Goal: Information Seeking & Learning: Learn about a topic

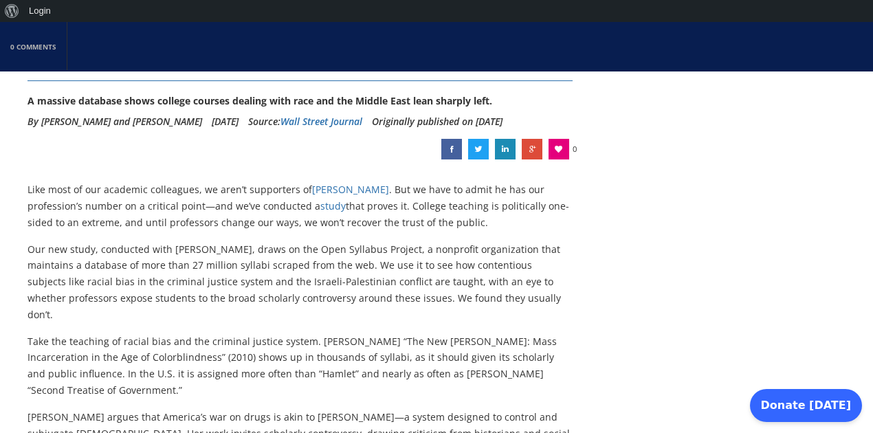
scroll to position [183, 0]
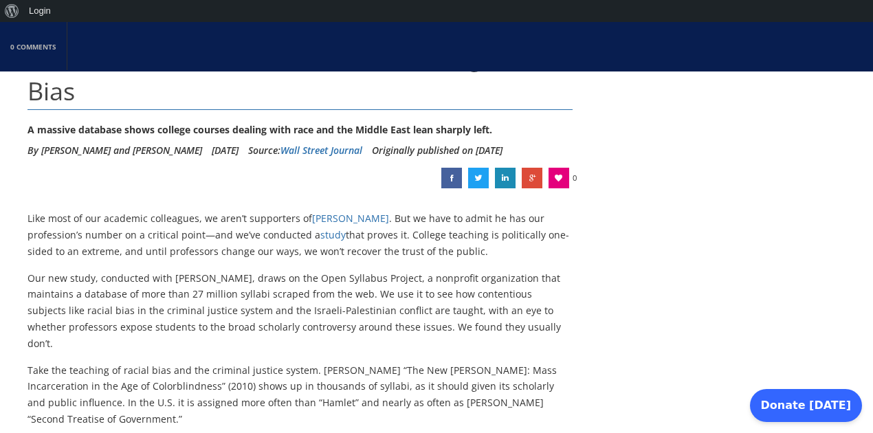
drag, startPoint x: 10, startPoint y: 240, endPoint x: 550, endPoint y: 292, distance: 543.1
click at [550, 292] on p "Our new study, conducted with [PERSON_NAME], draws on the Open Syllabus Project…" at bounding box center [300, 311] width 545 height 82
drag, startPoint x: 532, startPoint y: 220, endPoint x: 541, endPoint y: 294, distance: 74.1
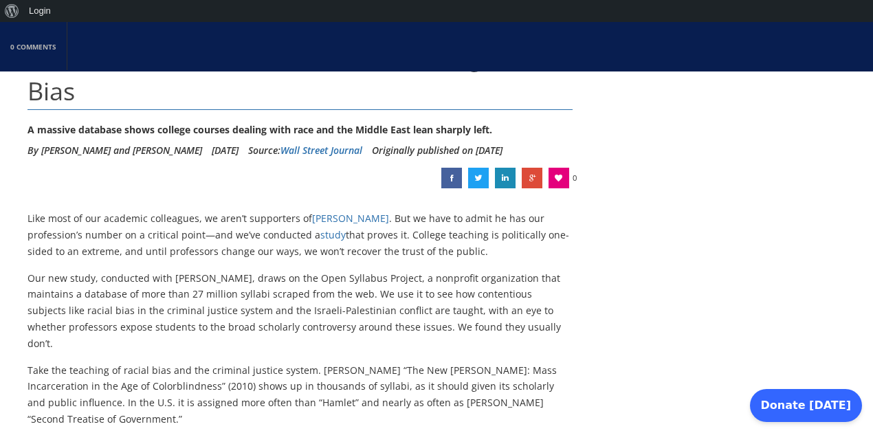
click at [541, 294] on p "Our new study, conducted with [PERSON_NAME], draws on the Open Syllabus Project…" at bounding box center [300, 311] width 545 height 82
drag, startPoint x: 523, startPoint y: 212, endPoint x: 535, endPoint y: 294, distance: 83.4
click at [535, 294] on p "Our new study, conducted with [PERSON_NAME], draws on the Open Syllabus Project…" at bounding box center [300, 311] width 545 height 82
drag, startPoint x: 8, startPoint y: 311, endPoint x: 110, endPoint y: 364, distance: 115.1
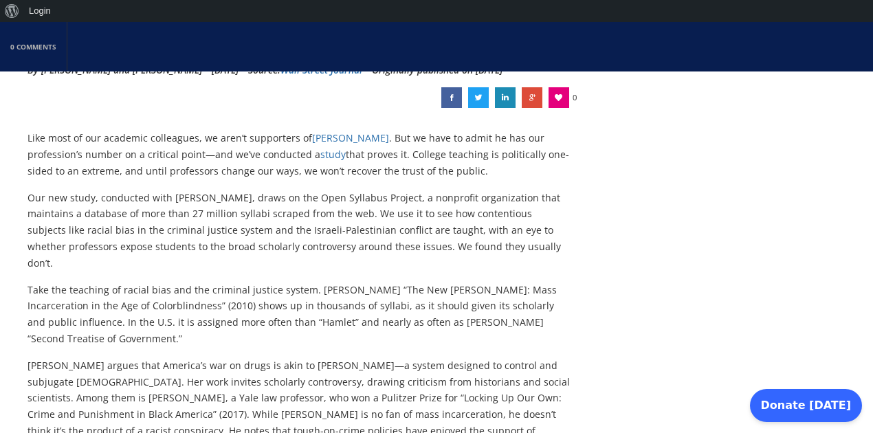
scroll to position [367, 0]
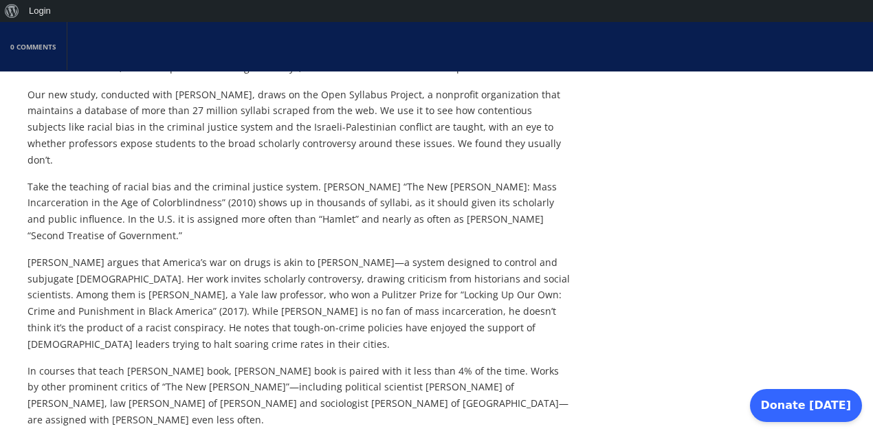
click at [175, 292] on p "[PERSON_NAME] argues that America’s war on drugs is akin to [PERSON_NAME]—a sys…" at bounding box center [300, 303] width 545 height 98
drag, startPoint x: 176, startPoint y: 187, endPoint x: 204, endPoint y: 293, distance: 109.4
click at [204, 293] on p "[PERSON_NAME] argues that America’s war on drugs is akin to [PERSON_NAME]—a sys…" at bounding box center [300, 303] width 545 height 98
drag, startPoint x: 229, startPoint y: 185, endPoint x: 253, endPoint y: 289, distance: 106.6
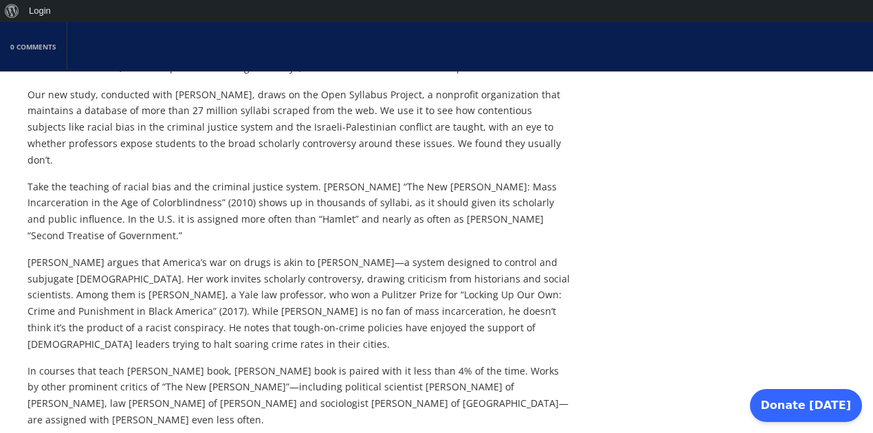
click at [253, 289] on p "[PERSON_NAME] argues that America’s war on drugs is akin to [PERSON_NAME]—a sys…" at bounding box center [300, 303] width 545 height 98
click at [307, 180] on p "Take the teaching of racial bias and the criminal justice system. [PERSON_NAME]…" at bounding box center [300, 211] width 545 height 65
drag, startPoint x: 307, startPoint y: 180, endPoint x: 318, endPoint y: 298, distance: 118.8
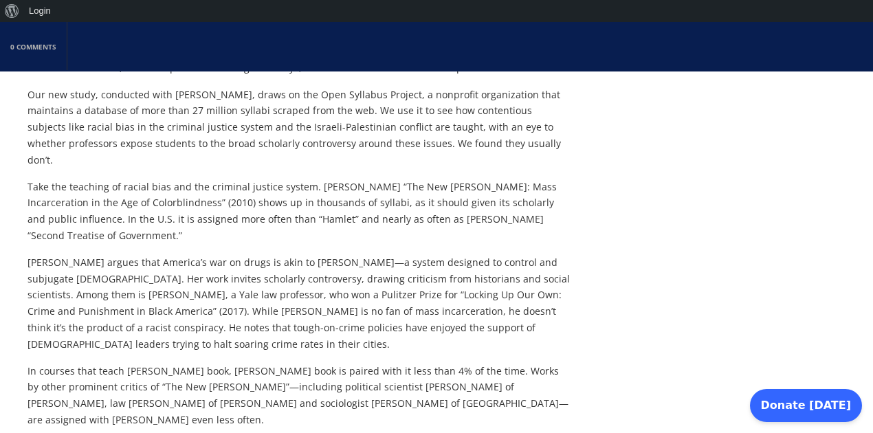
click at [318, 298] on p "[PERSON_NAME] argues that America’s war on drugs is akin to [PERSON_NAME]—a sys…" at bounding box center [300, 303] width 545 height 98
drag, startPoint x: 223, startPoint y: 183, endPoint x: 247, endPoint y: 297, distance: 116.7
click at [247, 297] on p "[PERSON_NAME] argues that America’s war on drugs is akin to [PERSON_NAME]—a sys…" at bounding box center [300, 303] width 545 height 98
drag, startPoint x: 239, startPoint y: 186, endPoint x: 261, endPoint y: 292, distance: 108.7
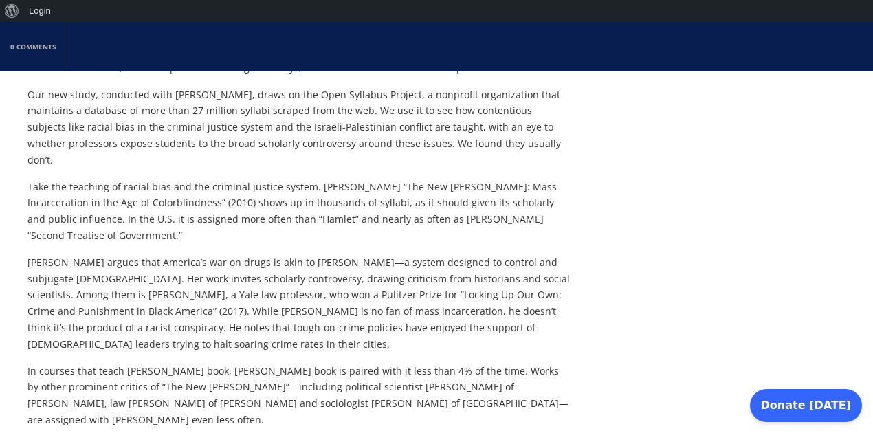
click at [261, 293] on p "[PERSON_NAME] argues that America’s war on drugs is akin to [PERSON_NAME]—a sys…" at bounding box center [300, 303] width 545 height 98
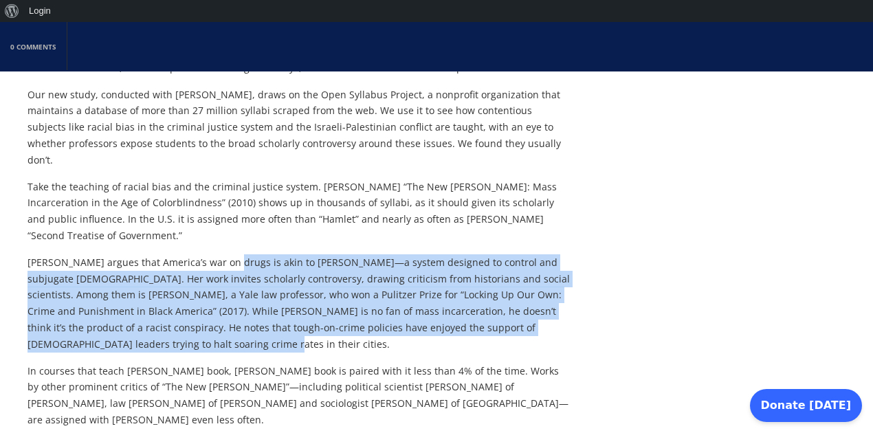
drag, startPoint x: 226, startPoint y: 195, endPoint x: 243, endPoint y: 287, distance: 94.5
click at [243, 288] on p "[PERSON_NAME] argues that America’s war on drugs is akin to [PERSON_NAME]—a sys…" at bounding box center [300, 303] width 545 height 98
drag, startPoint x: 221, startPoint y: 179, endPoint x: 488, endPoint y: 230, distance: 271.0
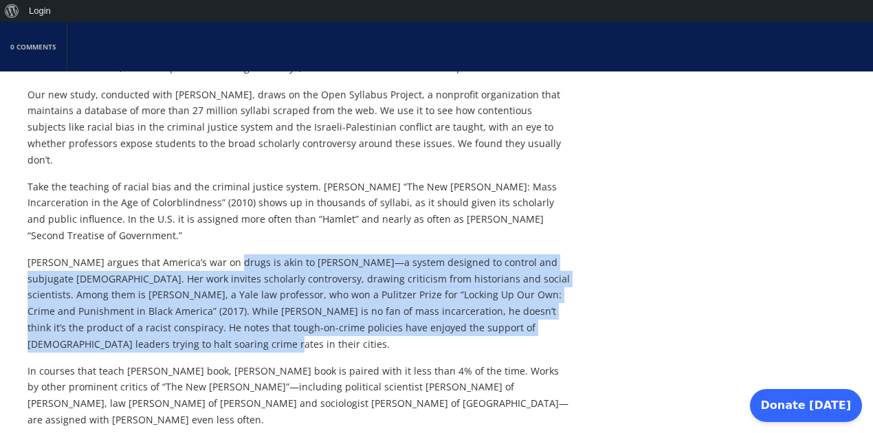
click at [488, 254] on p "[PERSON_NAME] argues that America’s war on drugs is akin to [PERSON_NAME]—a sys…" at bounding box center [300, 303] width 545 height 98
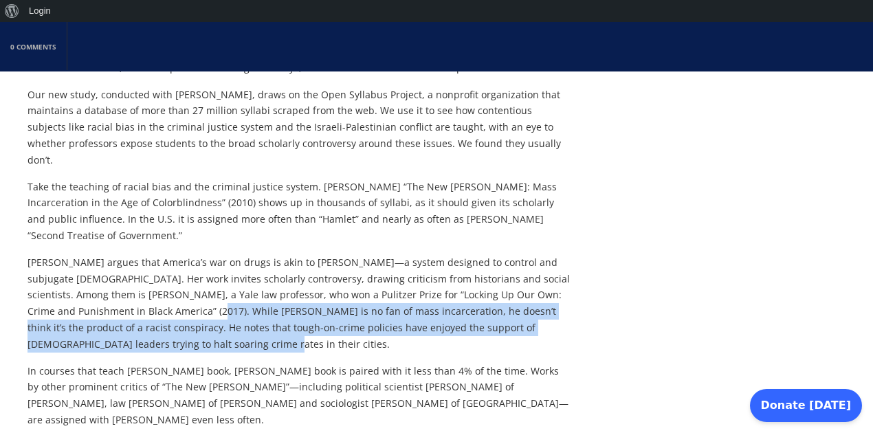
drag, startPoint x: 127, startPoint y: 261, endPoint x: 347, endPoint y: 298, distance: 223.9
click at [347, 298] on p "[PERSON_NAME] argues that America’s war on drugs is akin to [PERSON_NAME]—a sys…" at bounding box center [300, 303] width 545 height 98
drag, startPoint x: 135, startPoint y: 188, endPoint x: 190, endPoint y: 286, distance: 112.1
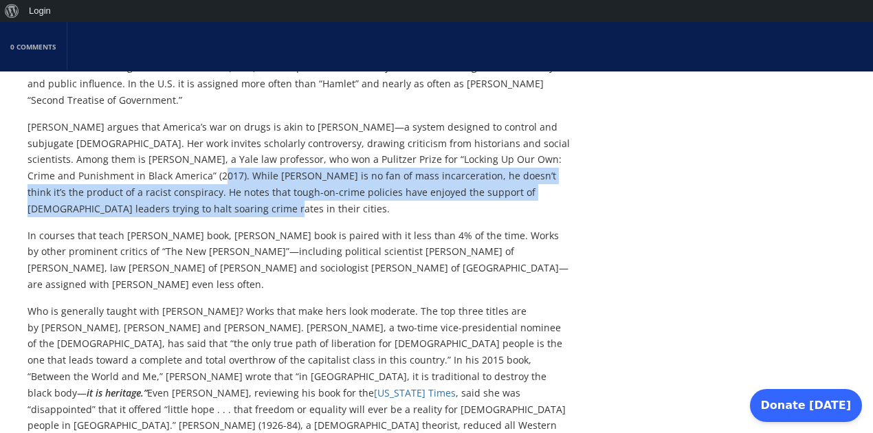
scroll to position [504, 0]
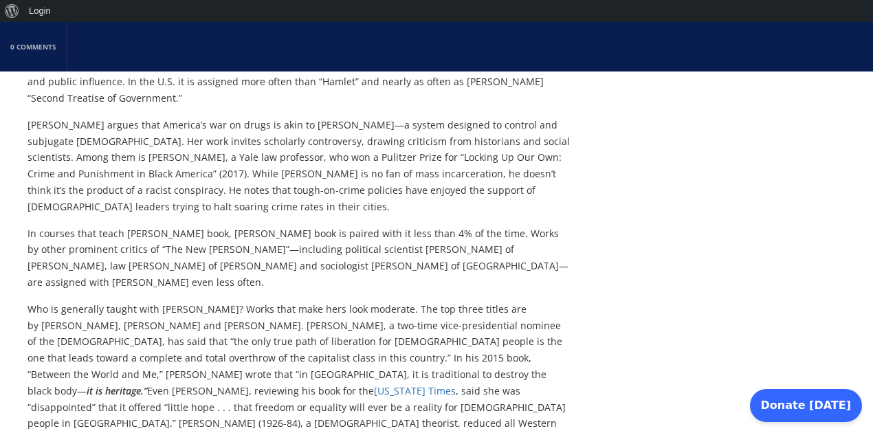
click at [154, 226] on p "In courses that teach [PERSON_NAME] book, [PERSON_NAME] book is paired with it …" at bounding box center [300, 258] width 545 height 65
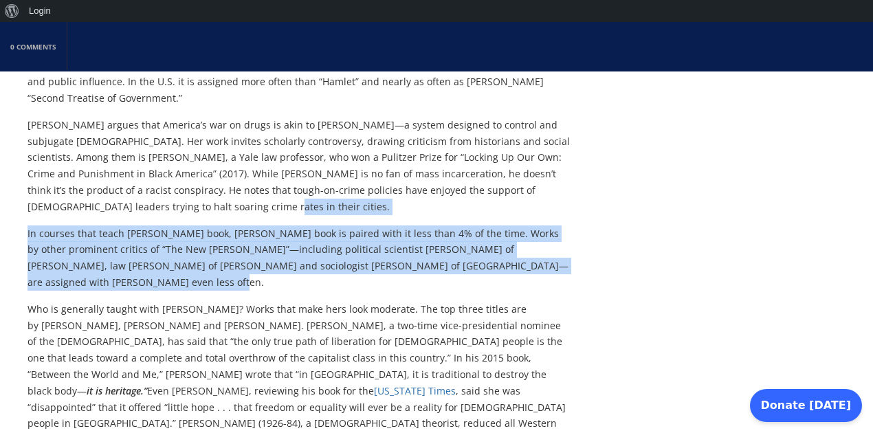
drag, startPoint x: 151, startPoint y: 159, endPoint x: 177, endPoint y: 229, distance: 75.1
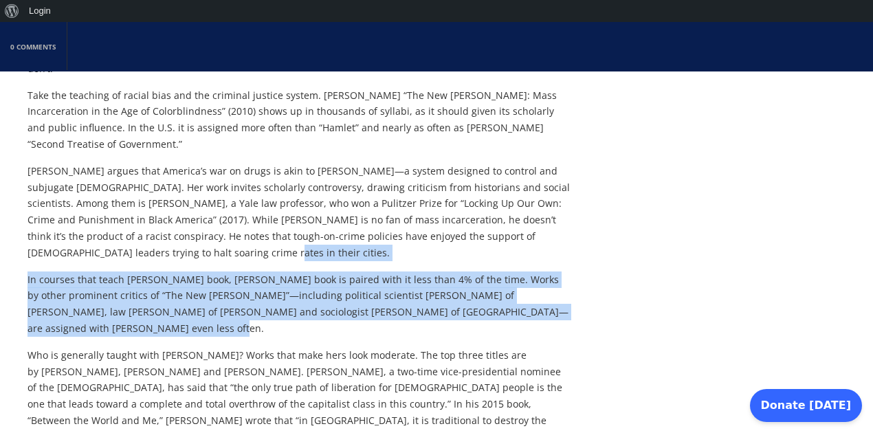
click at [258, 281] on p "In courses that teach [PERSON_NAME] book, [PERSON_NAME] book is paired with it …" at bounding box center [300, 304] width 545 height 65
click at [186, 200] on p "[PERSON_NAME] argues that America’s war on drugs is akin to [PERSON_NAME]—a sys…" at bounding box center [300, 212] width 545 height 98
drag, startPoint x: 186, startPoint y: 200, endPoint x: 213, endPoint y: 276, distance: 81.1
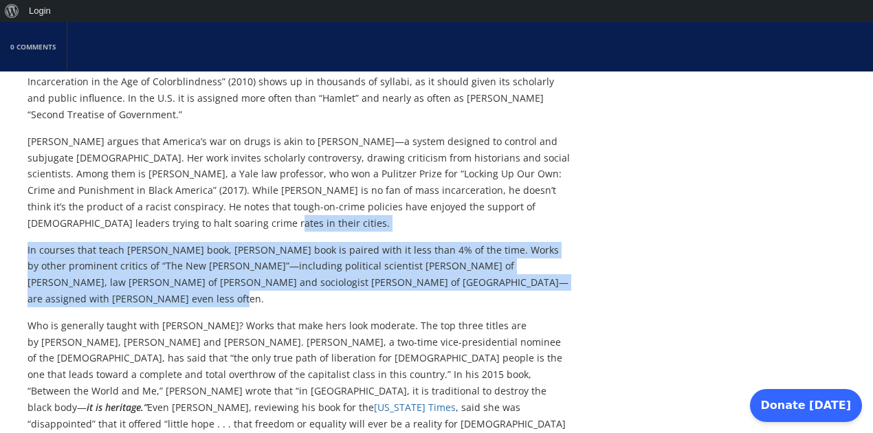
scroll to position [550, 0]
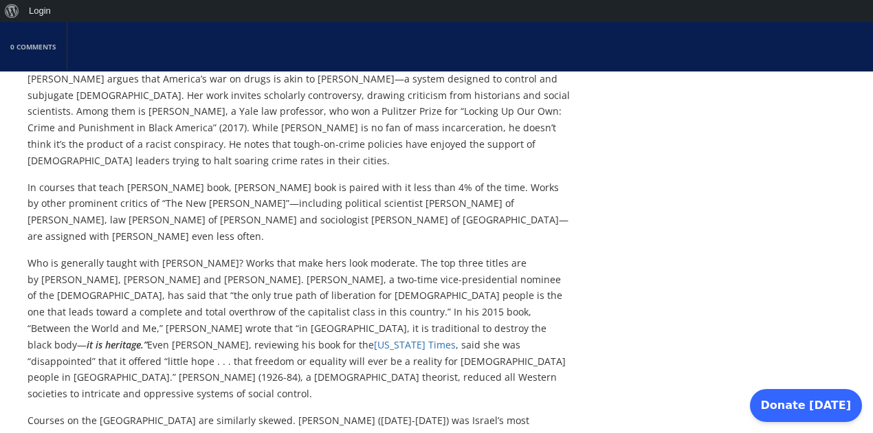
click at [219, 265] on p "Who is generally taught with [PERSON_NAME]? Works that make hers look moderate.…" at bounding box center [300, 328] width 545 height 147
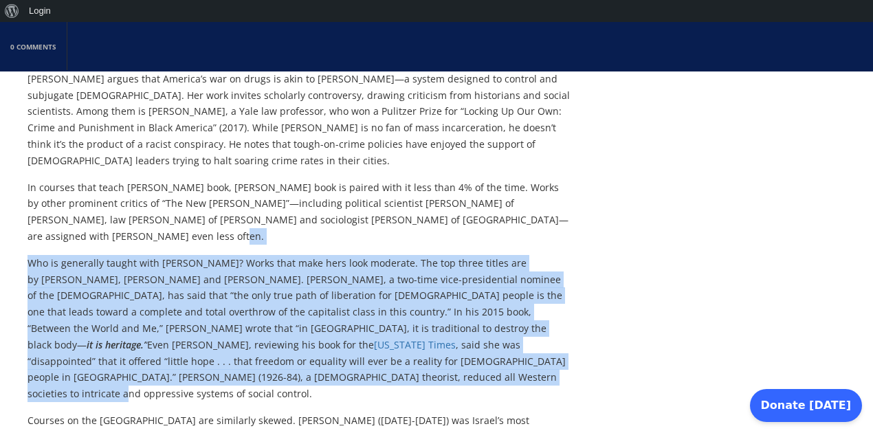
drag, startPoint x: 147, startPoint y: 182, endPoint x: 234, endPoint y: 330, distance: 172.0
click at [234, 330] on p "Who is generally taught with [PERSON_NAME]? Works that make hers look moderate.…" at bounding box center [300, 328] width 545 height 147
drag, startPoint x: 204, startPoint y: 190, endPoint x: 282, endPoint y: 319, distance: 150.8
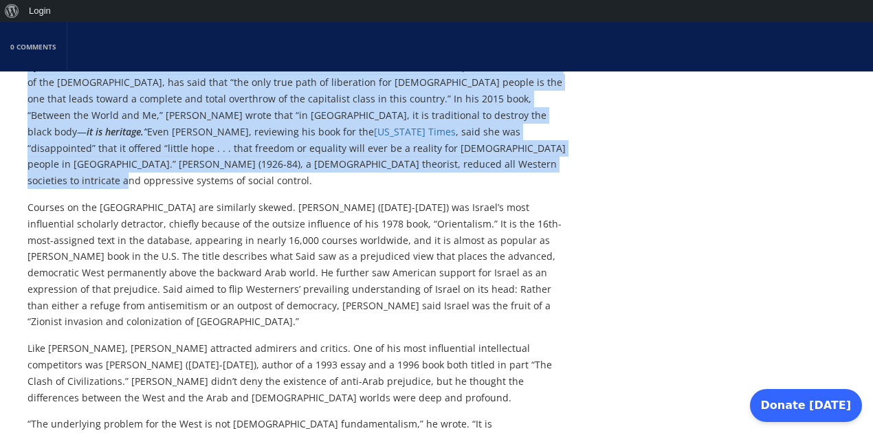
scroll to position [779, 0]
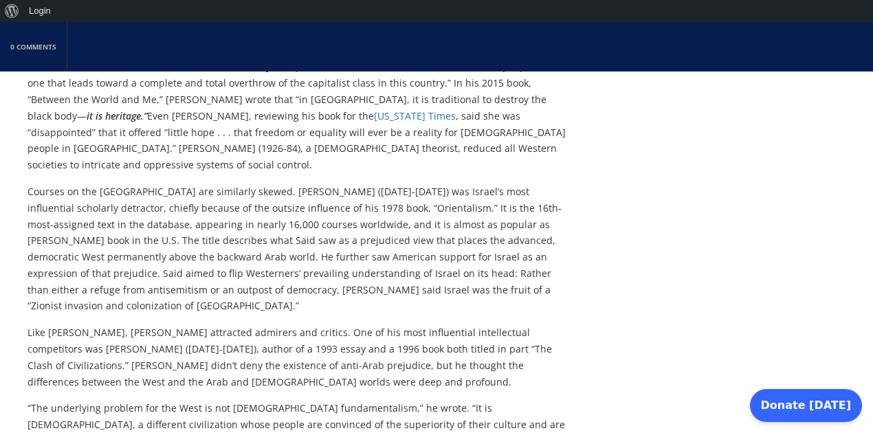
click at [247, 184] on p "Courses on the [GEOGRAPHIC_DATA] are similarly skewed. [PERSON_NAME] ([DATE]-[D…" at bounding box center [300, 249] width 545 height 131
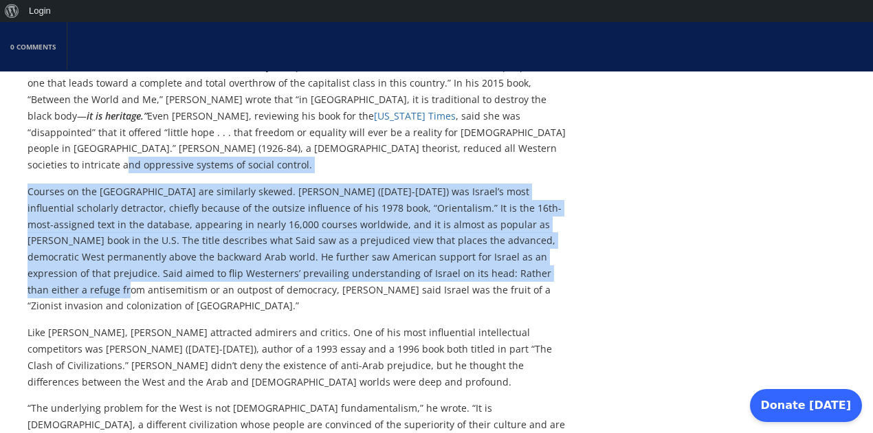
drag, startPoint x: 232, startPoint y: 94, endPoint x: 471, endPoint y: 213, distance: 266.7
click at [471, 213] on div "Like most of our academic colleagues, we aren’t supporters of [PERSON_NAME] . B…" at bounding box center [300, 280] width 545 height 1333
click at [471, 213] on p "Courses on the [GEOGRAPHIC_DATA] are similarly skewed. [PERSON_NAME] ([DATE]-[D…" at bounding box center [300, 249] width 545 height 131
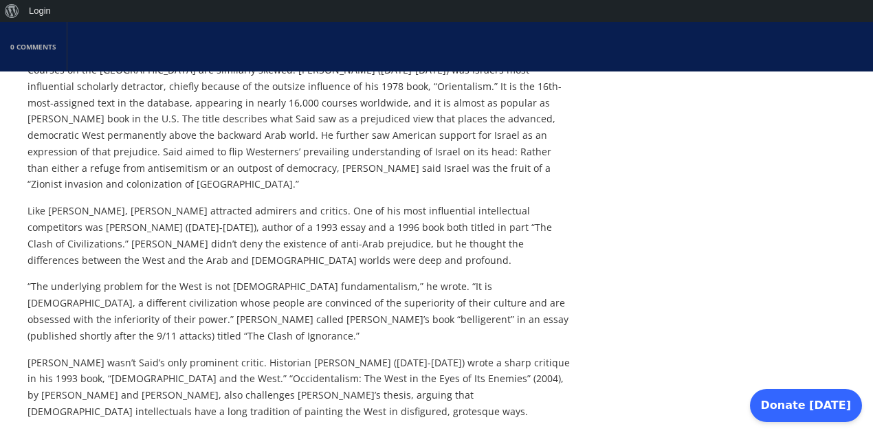
scroll to position [917, 0]
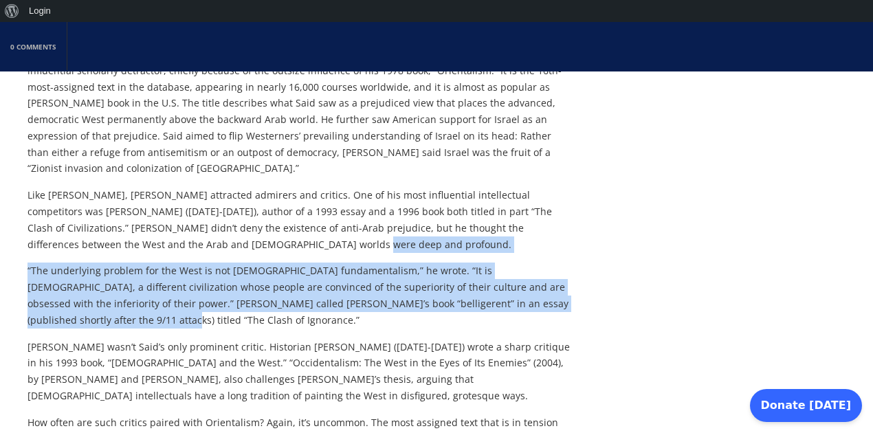
drag, startPoint x: 358, startPoint y: 162, endPoint x: 564, endPoint y: 215, distance: 212.3
click at [564, 215] on div "Like most of our academic colleagues, we aren’t supporters of [PERSON_NAME] . B…" at bounding box center [300, 143] width 545 height 1333
click at [564, 263] on p "“The underlying problem for the West is not [DEMOGRAPHIC_DATA] fundamentalism,”…" at bounding box center [300, 295] width 545 height 65
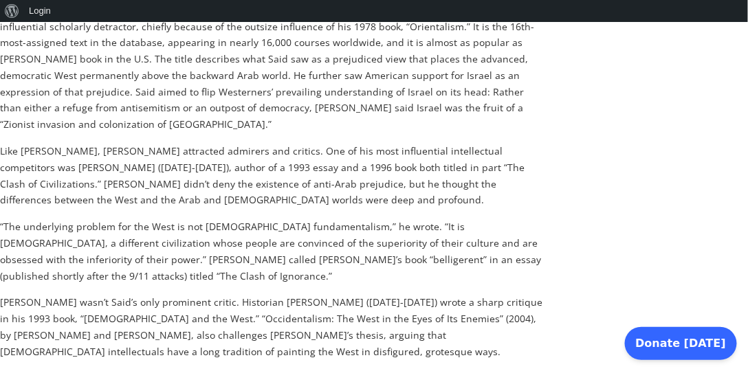
scroll to position [963, 0]
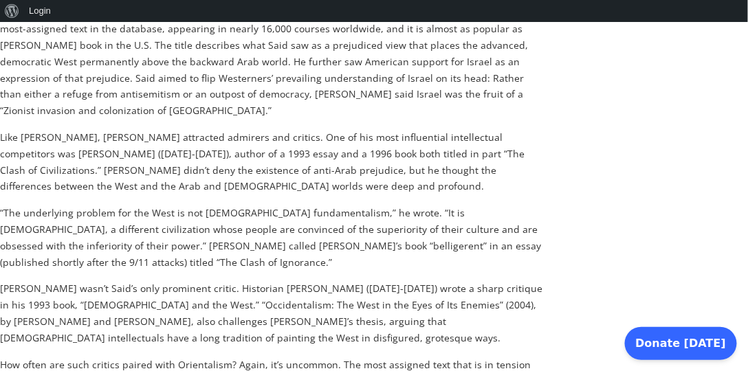
click at [292, 281] on p "[PERSON_NAME] wasn’t Said’s only prominent critic. Historian [PERSON_NAME] ([DA…" at bounding box center [272, 313] width 545 height 65
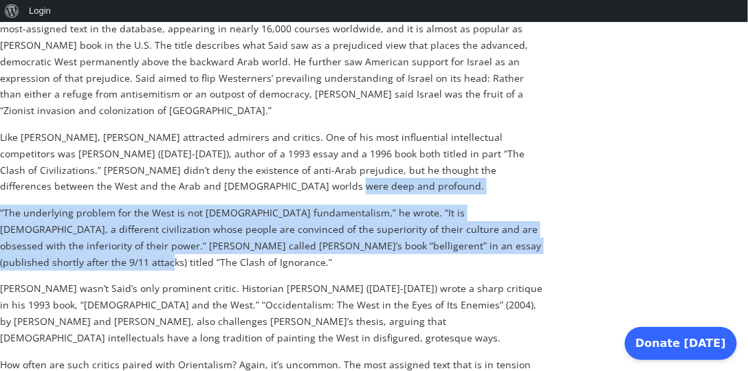
drag, startPoint x: 342, startPoint y: 94, endPoint x: 515, endPoint y: 160, distance: 185.5
click at [515, 160] on div "Like most of our academic colleagues, we aren’t supporters of [PERSON_NAME] . B…" at bounding box center [272, 85] width 545 height 1333
click at [515, 205] on p "“The underlying problem for the West is not [DEMOGRAPHIC_DATA] fundamentalism,”…" at bounding box center [272, 237] width 545 height 65
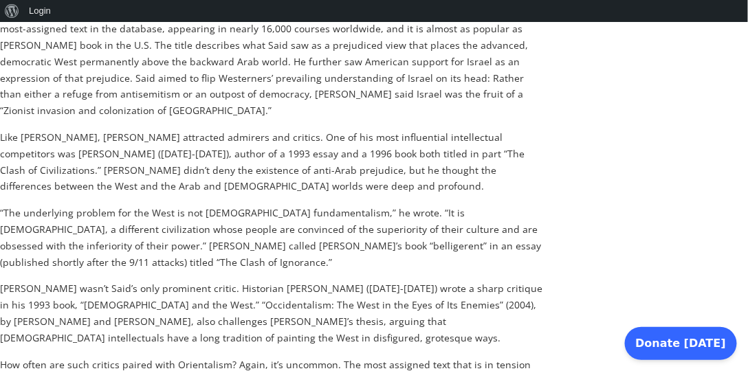
scroll to position [884, 0]
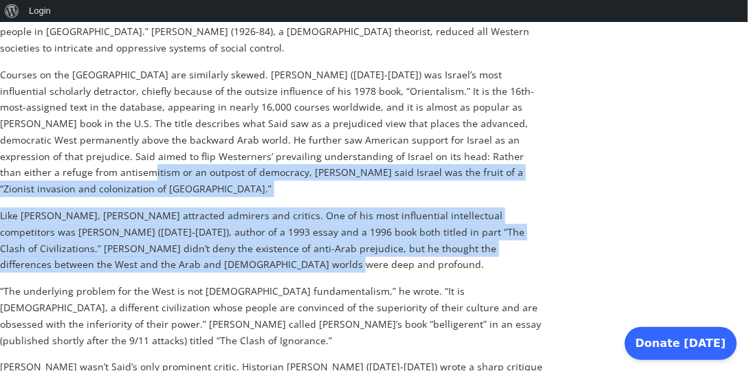
drag, startPoint x: 489, startPoint y: 91, endPoint x: 457, endPoint y: 179, distance: 93.8
click at [457, 179] on div "Like most of our academic colleagues, we aren’t supporters of [PERSON_NAME] . B…" at bounding box center [272, 163] width 545 height 1333
click at [457, 208] on p "Like [PERSON_NAME], [PERSON_NAME] attracted admirers and critics. One of his mo…" at bounding box center [272, 240] width 545 height 65
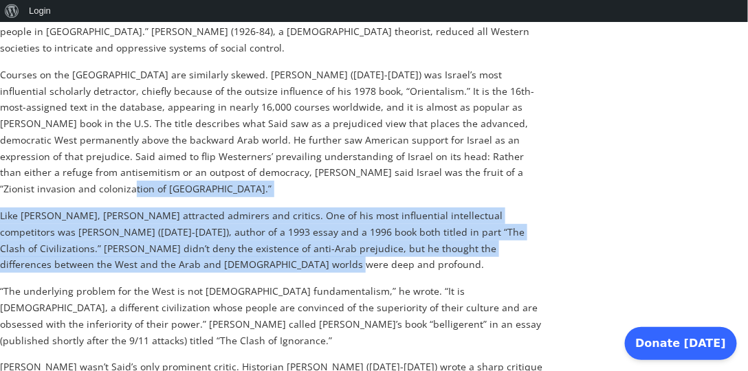
drag, startPoint x: 454, startPoint y: 179, endPoint x: 460, endPoint y: 98, distance: 80.7
click at [460, 98] on div "Like most of our academic colleagues, we aren’t supporters of [PERSON_NAME] . B…" at bounding box center [272, 163] width 545 height 1333
click at [460, 98] on p "Courses on the [GEOGRAPHIC_DATA] are similarly skewed. [PERSON_NAME] ([DATE]-[D…" at bounding box center [272, 132] width 545 height 131
drag, startPoint x: 444, startPoint y: 104, endPoint x: 441, endPoint y: 184, distance: 79.8
click at [441, 184] on div "Like most of our academic colleagues, we aren’t supporters of [PERSON_NAME] . B…" at bounding box center [272, 163] width 545 height 1333
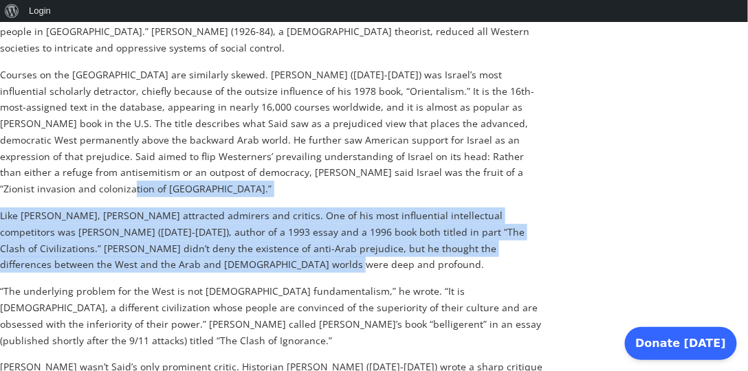
click at [441, 208] on p "Like [PERSON_NAME], [PERSON_NAME] attracted admirers and critics. One of his mo…" at bounding box center [272, 240] width 545 height 65
drag, startPoint x: 462, startPoint y: 102, endPoint x: 459, endPoint y: 173, distance: 71.6
click at [459, 173] on div "Like most of our academic colleagues, we aren’t supporters of [PERSON_NAME] . B…" at bounding box center [272, 163] width 545 height 1333
click at [459, 208] on p "Like [PERSON_NAME], [PERSON_NAME] attracted admirers and critics. One of his mo…" at bounding box center [272, 240] width 545 height 65
drag, startPoint x: 463, startPoint y: 105, endPoint x: 459, endPoint y: 177, distance: 72.3
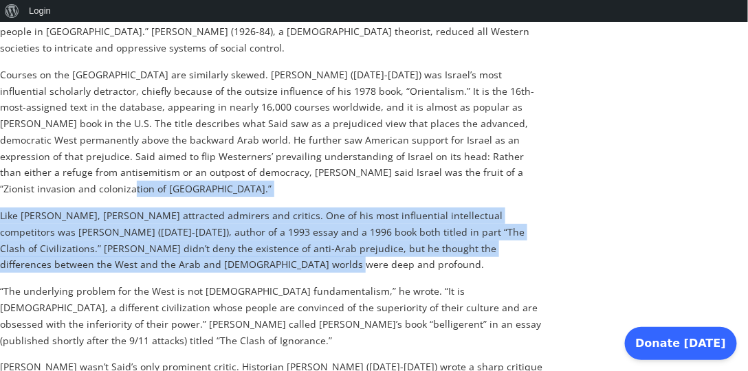
click at [459, 177] on div "Like most of our academic colleagues, we aren’t supporters of [PERSON_NAME] . B…" at bounding box center [272, 163] width 545 height 1333
click at [459, 208] on p "Like [PERSON_NAME], [PERSON_NAME] attracted admirers and critics. One of his mo…" at bounding box center [272, 240] width 545 height 65
drag, startPoint x: 460, startPoint y: 105, endPoint x: 457, endPoint y: 171, distance: 66.8
click at [457, 171] on div "Like most of our academic colleagues, we aren’t supporters of [PERSON_NAME] . B…" at bounding box center [272, 163] width 545 height 1333
click at [457, 208] on p "Like [PERSON_NAME], [PERSON_NAME] attracted admirers and critics. One of his mo…" at bounding box center [272, 240] width 545 height 65
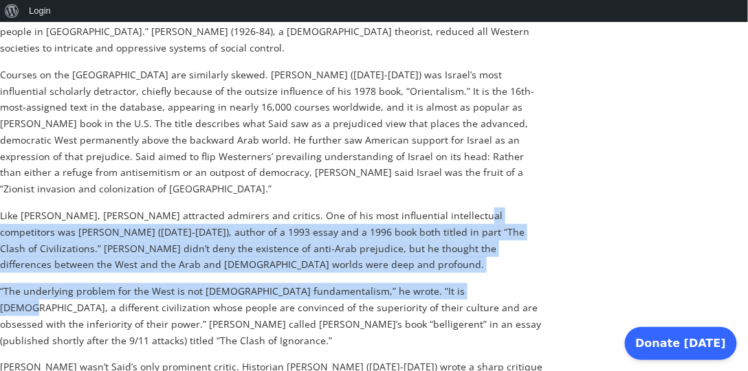
drag, startPoint x: 453, startPoint y: 109, endPoint x: 453, endPoint y: 186, distance: 76.3
click at [453, 186] on div "Like most of our academic colleagues, we aren’t supporters of [PERSON_NAME] . B…" at bounding box center [272, 163] width 545 height 1333
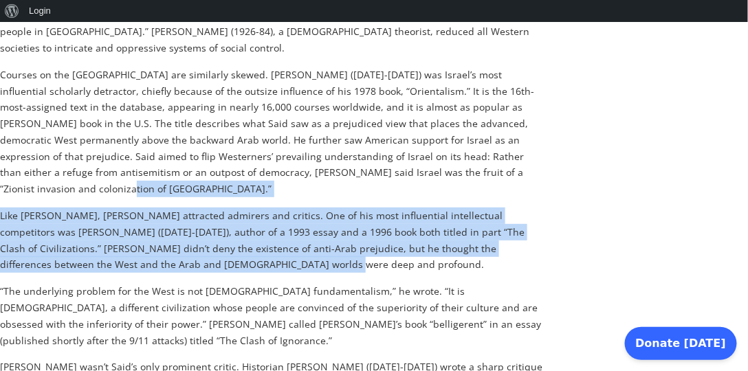
drag, startPoint x: 459, startPoint y: 106, endPoint x: 452, endPoint y: 176, distance: 70.6
click at [452, 176] on div "Like most of our academic colleagues, we aren’t supporters of [PERSON_NAME] . B…" at bounding box center [272, 163] width 545 height 1333
click at [452, 208] on p "Like [PERSON_NAME], [PERSON_NAME] attracted admirers and critics. One of his mo…" at bounding box center [272, 240] width 545 height 65
drag, startPoint x: 456, startPoint y: 109, endPoint x: 449, endPoint y: 171, distance: 63.0
click at [449, 171] on div "Like most of our academic colleagues, we aren’t supporters of [PERSON_NAME] . B…" at bounding box center [272, 163] width 545 height 1333
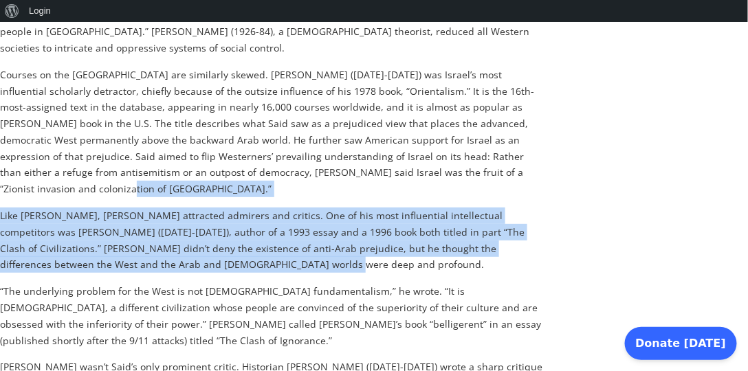
click at [449, 208] on p "Like [PERSON_NAME], [PERSON_NAME] attracted admirers and critics. One of his mo…" at bounding box center [272, 240] width 545 height 65
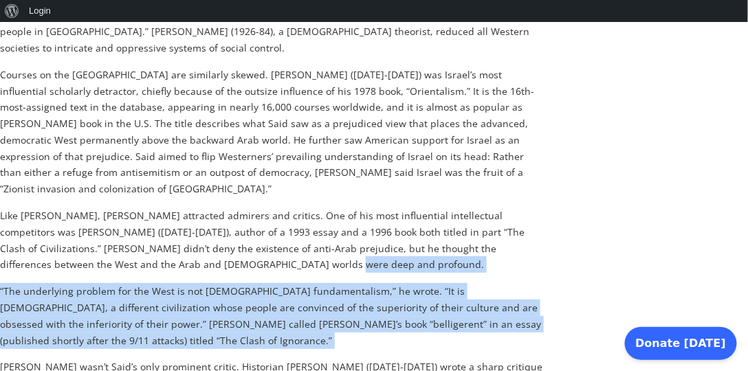
drag, startPoint x: 449, startPoint y: 171, endPoint x: 568, endPoint y: 240, distance: 137.4
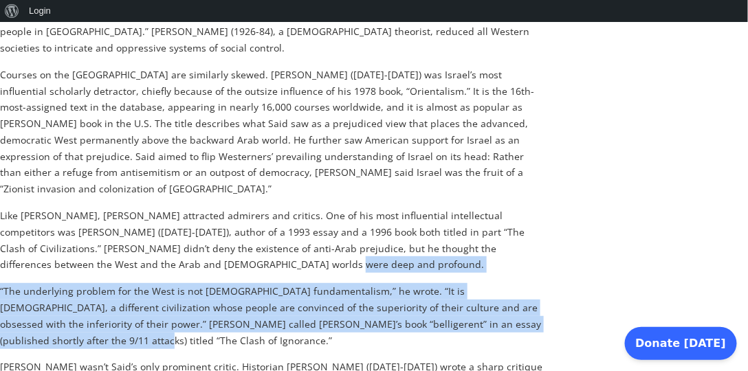
drag, startPoint x: 362, startPoint y: 172, endPoint x: 558, endPoint y: 229, distance: 204.1
drag, startPoint x: 442, startPoint y: 179, endPoint x: 541, endPoint y: 232, distance: 112.6
click at [541, 232] on div "Like most of our academic colleagues, we aren’t supporters of [PERSON_NAME] . B…" at bounding box center [272, 163] width 545 height 1333
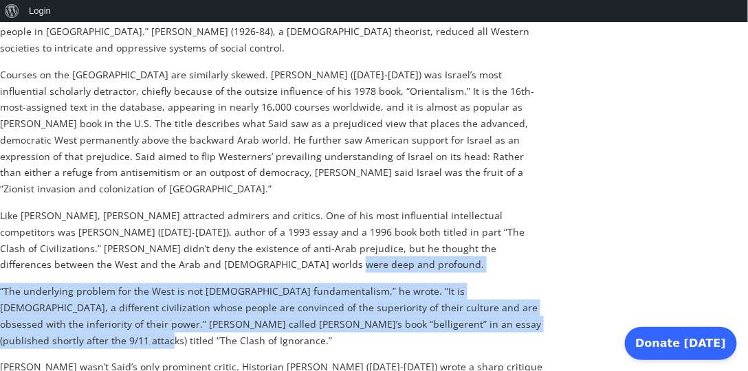
click at [541, 283] on p "“The underlying problem for the West is not [DEMOGRAPHIC_DATA] fundamentalism,”…" at bounding box center [272, 315] width 545 height 65
drag, startPoint x: 331, startPoint y: 180, endPoint x: 557, endPoint y: 233, distance: 232.4
click at [436, 193] on div "Like most of our academic colleagues, we aren’t supporters of [PERSON_NAME] . B…" at bounding box center [272, 163] width 545 height 1333
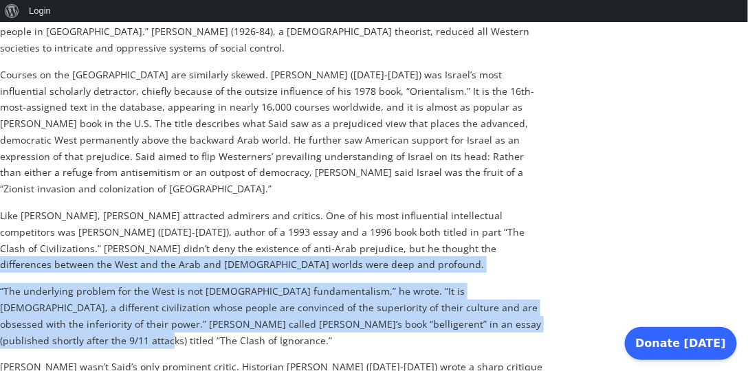
drag, startPoint x: 412, startPoint y: 168, endPoint x: 553, endPoint y: 240, distance: 158.1
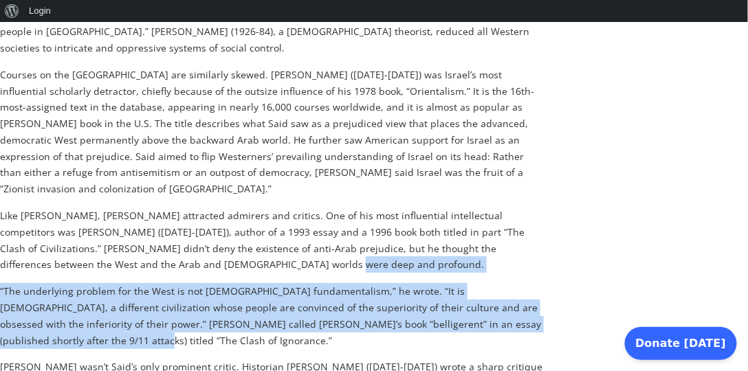
drag, startPoint x: 490, startPoint y: 186, endPoint x: 534, endPoint y: 231, distance: 63.7
click at [534, 231] on div "Like most of our academic colleagues, we aren’t supporters of [PERSON_NAME] . B…" at bounding box center [272, 163] width 545 height 1333
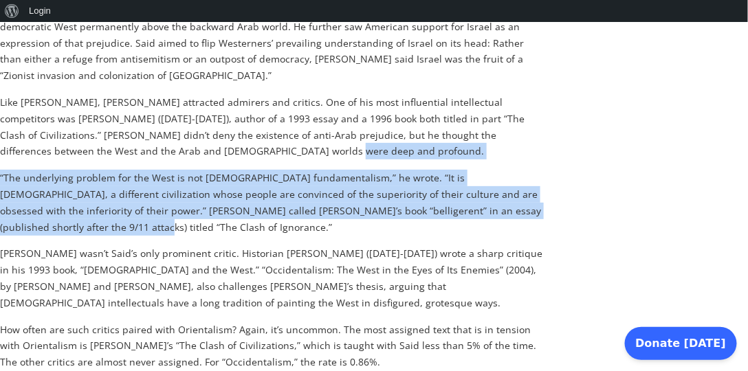
scroll to position [1002, 0]
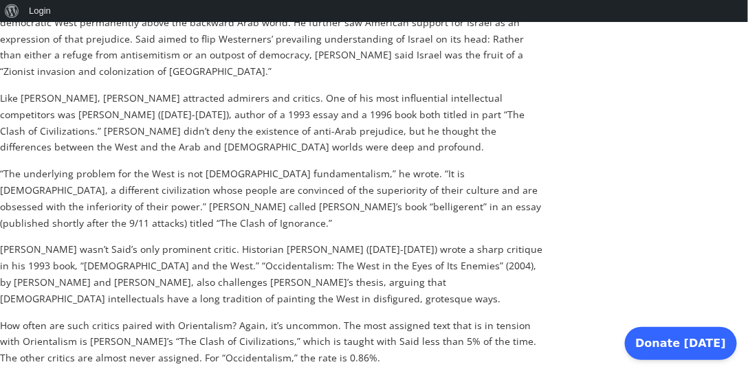
click at [536, 209] on div "Like most of our academic colleagues, we aren’t supporters of [PERSON_NAME] . B…" at bounding box center [272, 46] width 545 height 1333
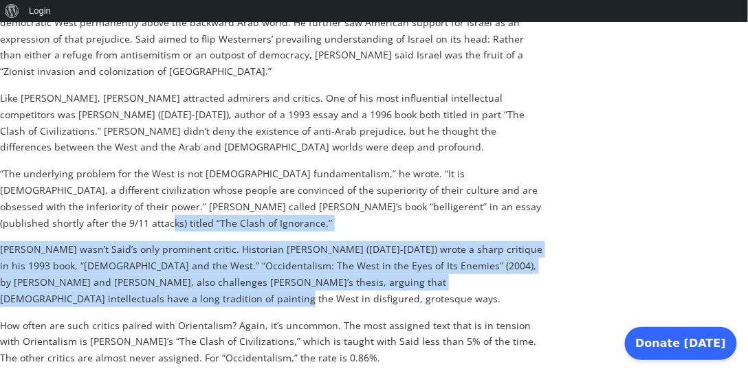
drag, startPoint x: 543, startPoint y: 111, endPoint x: 527, endPoint y: 190, distance: 80.8
click at [527, 190] on div "Like most of our academic colleagues, we aren’t supporters of [PERSON_NAME] . B…" at bounding box center [272, 46] width 545 height 1333
click at [516, 241] on p "[PERSON_NAME] wasn’t Said’s only prominent critic. Historian [PERSON_NAME] ([DA…" at bounding box center [272, 273] width 545 height 65
drag, startPoint x: 538, startPoint y: 122, endPoint x: 516, endPoint y: 193, distance: 73.5
click at [516, 193] on div "Like most of our academic colleagues, we aren’t supporters of [PERSON_NAME] . B…" at bounding box center [272, 46] width 545 height 1333
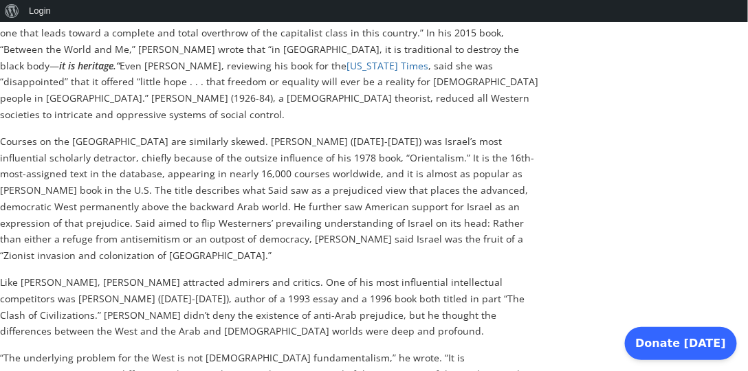
scroll to position [806, 0]
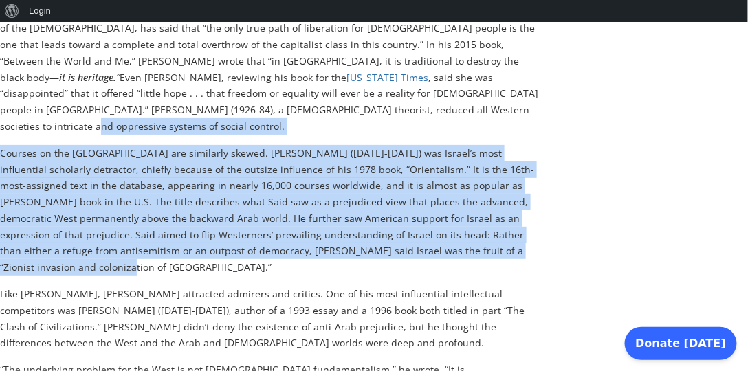
drag, startPoint x: 350, startPoint y: 59, endPoint x: 453, endPoint y: 178, distance: 157.0
click at [453, 178] on div "Like most of our academic colleagues, we aren’t supporters of [PERSON_NAME] . B…" at bounding box center [272, 242] width 545 height 1333
click at [453, 178] on p "Courses on the [GEOGRAPHIC_DATA] are similarly skewed. [PERSON_NAME] ([DATE]-[D…" at bounding box center [272, 210] width 545 height 131
drag, startPoint x: 395, startPoint y: 82, endPoint x: 461, endPoint y: 175, distance: 114.5
click at [461, 175] on div "Like most of our academic colleagues, we aren’t supporters of [PERSON_NAME] . B…" at bounding box center [272, 242] width 545 height 1333
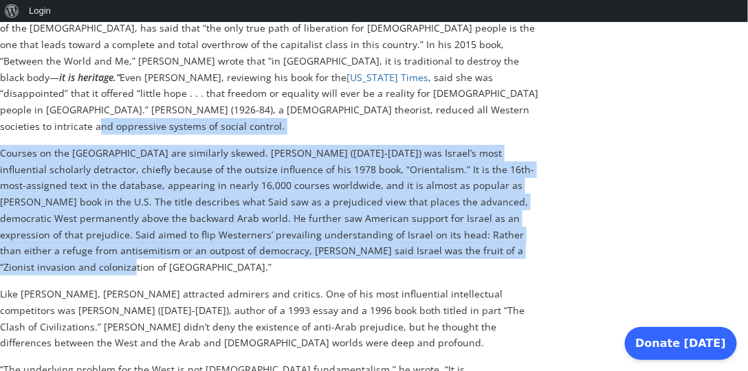
click at [461, 175] on p "Courses on the [GEOGRAPHIC_DATA] are similarly skewed. [PERSON_NAME] ([DATE]-[D…" at bounding box center [272, 210] width 545 height 131
drag, startPoint x: 356, startPoint y: 60, endPoint x: 469, endPoint y: 177, distance: 162.4
click at [469, 177] on div "Like most of our academic colleagues, we aren’t supporters of [PERSON_NAME] . B…" at bounding box center [272, 242] width 545 height 1333
click at [469, 177] on p "Courses on the [GEOGRAPHIC_DATA] are similarly skewed. [PERSON_NAME] ([DATE]-[D…" at bounding box center [272, 210] width 545 height 131
drag, startPoint x: 422, startPoint y: 56, endPoint x: 473, endPoint y: 178, distance: 131.9
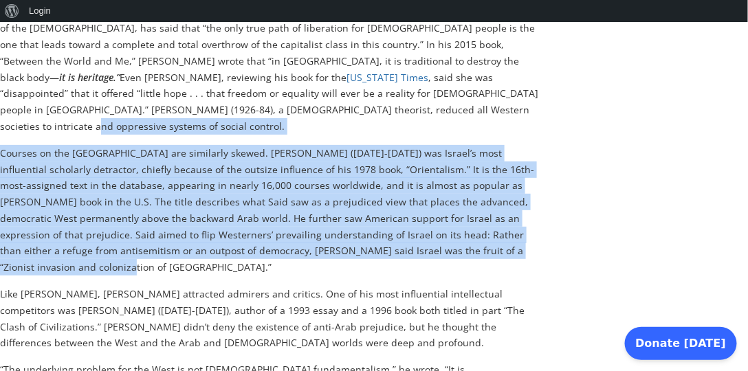
click at [473, 178] on div "Like most of our academic colleagues, we aren’t supporters of [PERSON_NAME] . B…" at bounding box center [272, 242] width 545 height 1333
click at [473, 178] on p "Courses on the [GEOGRAPHIC_DATA] are similarly skewed. [PERSON_NAME] ([DATE]-[D…" at bounding box center [272, 210] width 545 height 131
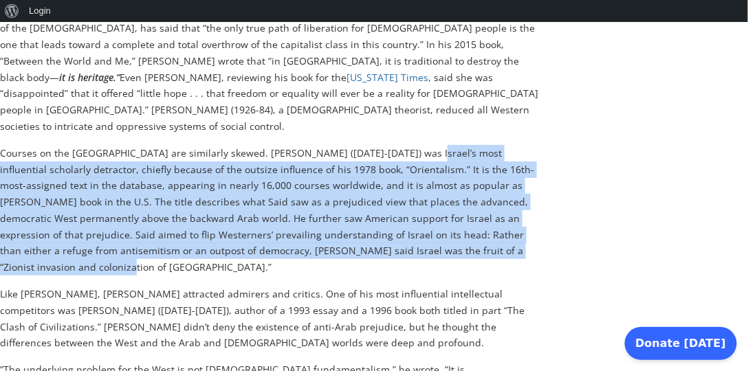
drag, startPoint x: 409, startPoint y: 64, endPoint x: 472, endPoint y: 180, distance: 132.3
click at [472, 180] on div "Like most of our academic colleagues, we aren’t supporters of [PERSON_NAME] . B…" at bounding box center [272, 242] width 545 height 1333
click at [472, 180] on p "Courses on the [GEOGRAPHIC_DATA] are similarly skewed. [PERSON_NAME] ([DATE]-[D…" at bounding box center [272, 210] width 545 height 131
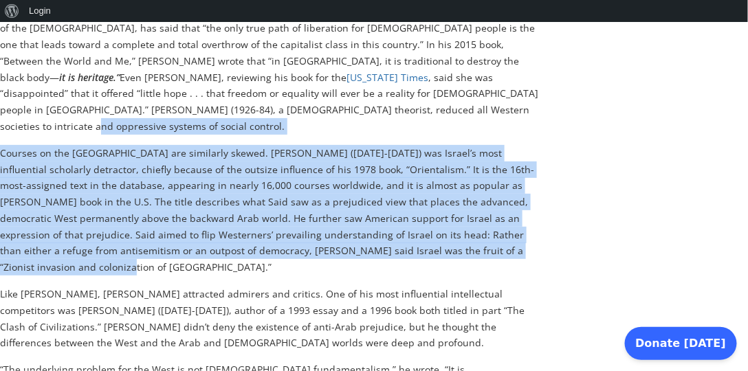
drag, startPoint x: 287, startPoint y: 59, endPoint x: 454, endPoint y: 176, distance: 204.0
click at [454, 176] on div "Like most of our academic colleagues, we aren’t supporters of [PERSON_NAME] . B…" at bounding box center [272, 242] width 545 height 1333
click at [454, 176] on p "Courses on the [GEOGRAPHIC_DATA] are similarly skewed. [PERSON_NAME] ([DATE]-[D…" at bounding box center [272, 210] width 545 height 131
drag, startPoint x: 386, startPoint y: 53, endPoint x: 477, endPoint y: 174, distance: 150.9
click at [477, 174] on div "Like most of our academic colleagues, we aren’t supporters of [PERSON_NAME] . B…" at bounding box center [272, 242] width 545 height 1333
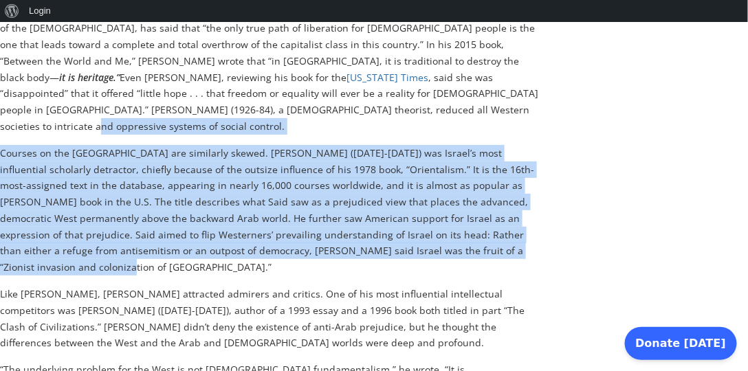
click at [477, 174] on p "Courses on the [GEOGRAPHIC_DATA] are similarly skewed. [PERSON_NAME] ([DATE]-[D…" at bounding box center [272, 210] width 545 height 131
drag, startPoint x: 287, startPoint y: 52, endPoint x: 497, endPoint y: 180, distance: 245.1
click at [497, 180] on div "Like most of our academic colleagues, we aren’t supporters of [PERSON_NAME] . B…" at bounding box center [272, 242] width 545 height 1333
click at [497, 180] on p "Courses on the [GEOGRAPHIC_DATA] are similarly skewed. [PERSON_NAME] ([DATE]-[D…" at bounding box center [272, 210] width 545 height 131
drag, startPoint x: 392, startPoint y: 52, endPoint x: 482, endPoint y: 187, distance: 162.1
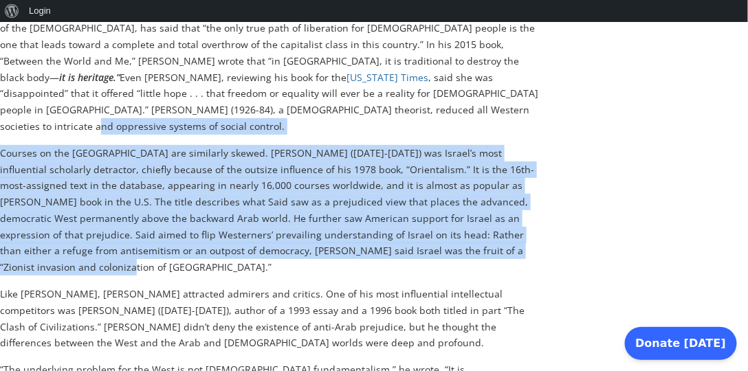
click at [482, 187] on div "Like most of our academic colleagues, we aren’t supporters of [PERSON_NAME] . B…" at bounding box center [272, 242] width 545 height 1333
click at [482, 187] on p "Courses on the [GEOGRAPHIC_DATA] are similarly skewed. [PERSON_NAME] ([DATE]-[D…" at bounding box center [272, 210] width 545 height 131
drag, startPoint x: 480, startPoint y: 183, endPoint x: 348, endPoint y: 56, distance: 182.9
click at [348, 56] on div "Like most of our academic colleagues, we aren’t supporters of [PERSON_NAME] . B…" at bounding box center [272, 242] width 545 height 1333
click at [348, 56] on p "Who is generally taught with [PERSON_NAME]? Works that make hers look moderate.…" at bounding box center [272, 61] width 545 height 147
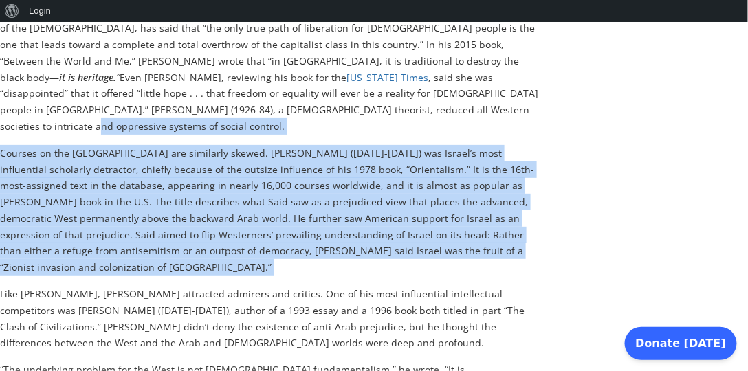
drag, startPoint x: 348, startPoint y: 56, endPoint x: 448, endPoint y: 175, distance: 155.7
click at [448, 175] on div "Like most of our academic colleagues, we aren’t supporters of [PERSON_NAME] . B…" at bounding box center [272, 242] width 545 height 1333
click at [448, 175] on p "Courses on the [GEOGRAPHIC_DATA] are similarly skewed. [PERSON_NAME] ([DATE]-[D…" at bounding box center [272, 210] width 545 height 131
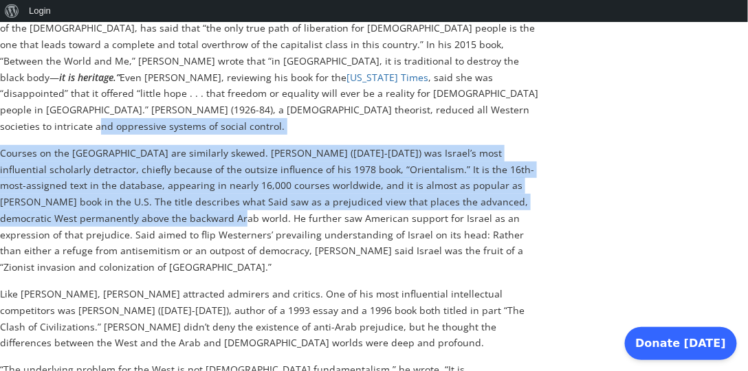
drag, startPoint x: 277, startPoint y: 50, endPoint x: 100, endPoint y: 151, distance: 204.2
click at [100, 151] on div "Like most of our academic colleagues, we aren’t supporters of [PERSON_NAME] . B…" at bounding box center [272, 242] width 545 height 1333
click at [100, 151] on p "Courses on the [GEOGRAPHIC_DATA] are similarly skewed. [PERSON_NAME] ([DATE]-[D…" at bounding box center [272, 210] width 545 height 131
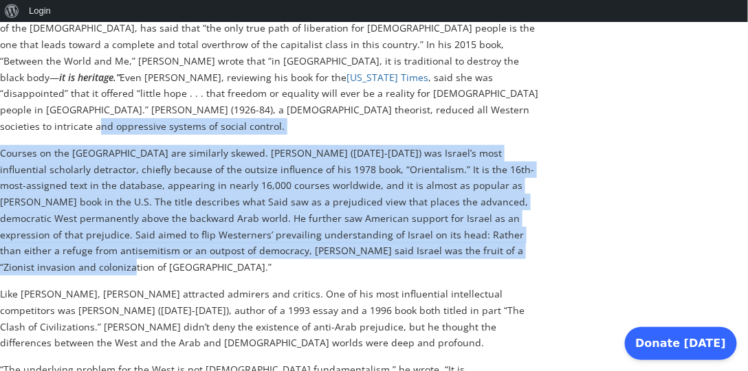
drag, startPoint x: 196, startPoint y: 63, endPoint x: 455, endPoint y: 177, distance: 283.3
click at [455, 177] on div "Like most of our academic colleagues, we aren’t supporters of [PERSON_NAME] . B…" at bounding box center [272, 242] width 545 height 1333
click at [455, 177] on p "Courses on the [GEOGRAPHIC_DATA] are similarly skewed. [PERSON_NAME] ([DATE]-[D…" at bounding box center [272, 210] width 545 height 131
drag, startPoint x: 364, startPoint y: 55, endPoint x: 431, endPoint y: 177, distance: 139.1
click at [431, 177] on div "Like most of our academic colleagues, we aren’t supporters of [PERSON_NAME] . B…" at bounding box center [272, 242] width 545 height 1333
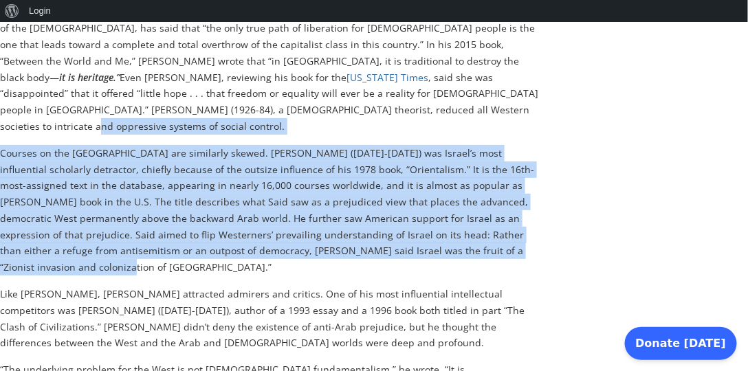
click at [431, 178] on p "Courses on the [GEOGRAPHIC_DATA] are similarly skewed. [PERSON_NAME] ([DATE]-[D…" at bounding box center [272, 210] width 545 height 131
drag, startPoint x: 429, startPoint y: 177, endPoint x: 282, endPoint y: 52, distance: 193.6
click at [282, 52] on div "Like most of our academic colleagues, we aren’t supporters of [PERSON_NAME] . B…" at bounding box center [272, 242] width 545 height 1333
click at [282, 52] on p "Who is generally taught with [PERSON_NAME]? Works that make hers look moderate.…" at bounding box center [272, 61] width 545 height 147
drag, startPoint x: 282, startPoint y: 52, endPoint x: 437, endPoint y: 175, distance: 198.7
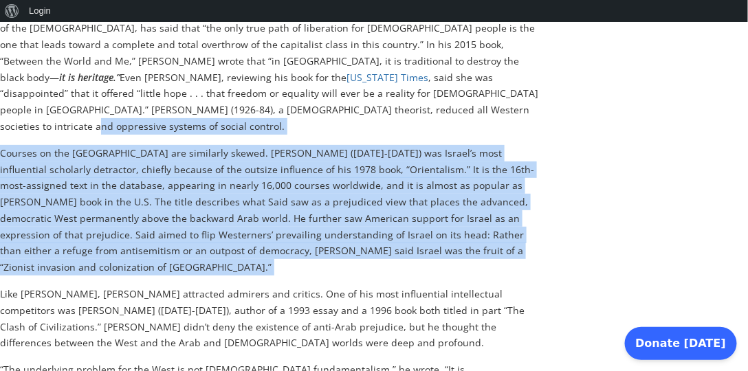
click at [437, 175] on div "Like most of our academic colleagues, we aren’t supporters of [PERSON_NAME] . B…" at bounding box center [272, 242] width 545 height 1333
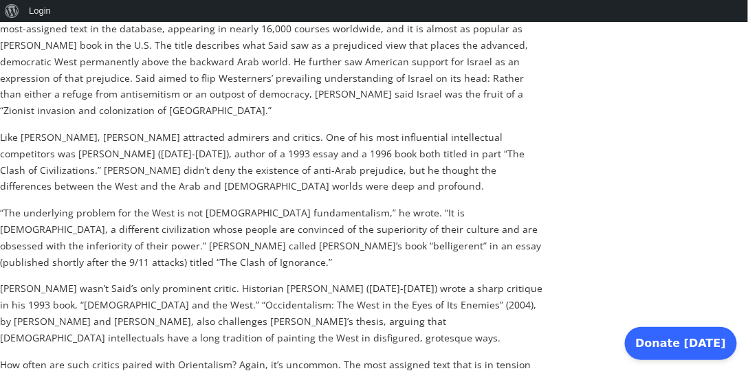
click at [428, 205] on p "“The underlying problem for the West is not [DEMOGRAPHIC_DATA] fundamentalism,”…" at bounding box center [272, 237] width 545 height 65
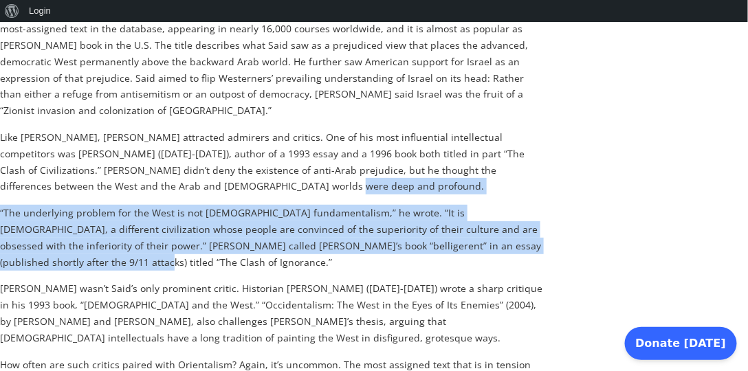
drag, startPoint x: 321, startPoint y: 98, endPoint x: 529, endPoint y: 155, distance: 215.4
click at [529, 155] on div "Like most of our academic colleagues, we aren’t supporters of [PERSON_NAME] . B…" at bounding box center [272, 85] width 545 height 1333
click at [529, 205] on p "“The underlying problem for the West is not [DEMOGRAPHIC_DATA] fundamentalism,”…" at bounding box center [272, 237] width 545 height 65
drag, startPoint x: 495, startPoint y: 97, endPoint x: 532, endPoint y: 153, distance: 66.6
click at [532, 153] on div "Like most of our academic colleagues, we aren’t supporters of [PERSON_NAME] . B…" at bounding box center [272, 85] width 545 height 1333
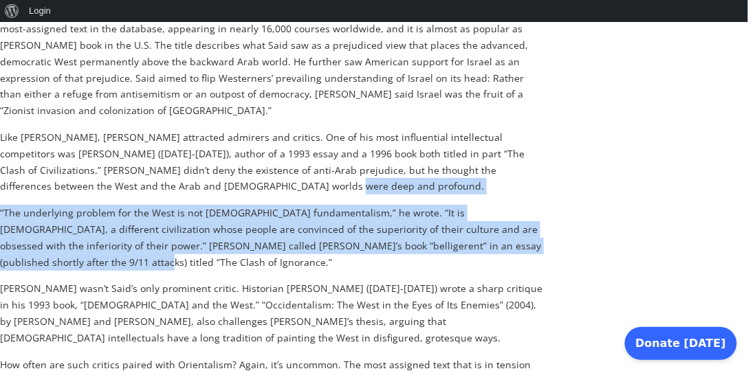
click at [532, 205] on p "“The underlying problem for the West is not [DEMOGRAPHIC_DATA] fundamentalism,”…" at bounding box center [272, 237] width 545 height 65
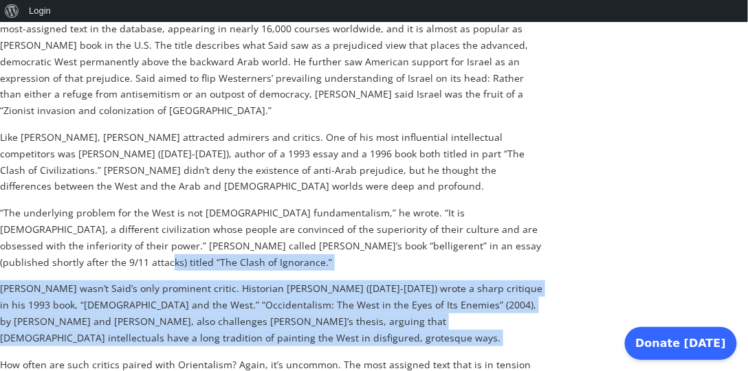
drag, startPoint x: 532, startPoint y: 153, endPoint x: 534, endPoint y: 235, distance: 81.9
click at [534, 235] on div "Like most of our academic colleagues, we aren’t supporters of [PERSON_NAME] . B…" at bounding box center [272, 85] width 545 height 1333
click at [534, 281] on p "[PERSON_NAME] wasn’t Said’s only prominent critic. Historian [PERSON_NAME] ([DA…" at bounding box center [272, 313] width 545 height 65
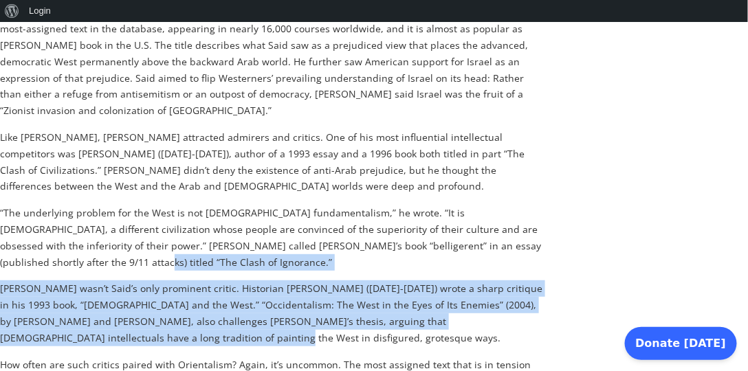
drag, startPoint x: 527, startPoint y: 158, endPoint x: 521, endPoint y: 235, distance: 76.5
click at [521, 235] on div "Like most of our academic colleagues, we aren’t supporters of [PERSON_NAME] . B…" at bounding box center [272, 85] width 545 height 1333
click at [521, 281] on p "[PERSON_NAME] wasn’t Said’s only prominent critic. Historian [PERSON_NAME] ([DA…" at bounding box center [272, 313] width 545 height 65
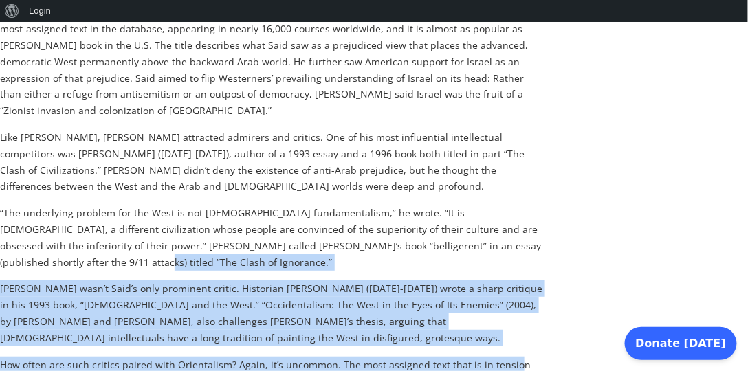
drag, startPoint x: 523, startPoint y: 159, endPoint x: 509, endPoint y: 245, distance: 87.1
click at [509, 245] on div "Like most of our academic colleagues, we aren’t supporters of [PERSON_NAME] . B…" at bounding box center [272, 85] width 545 height 1333
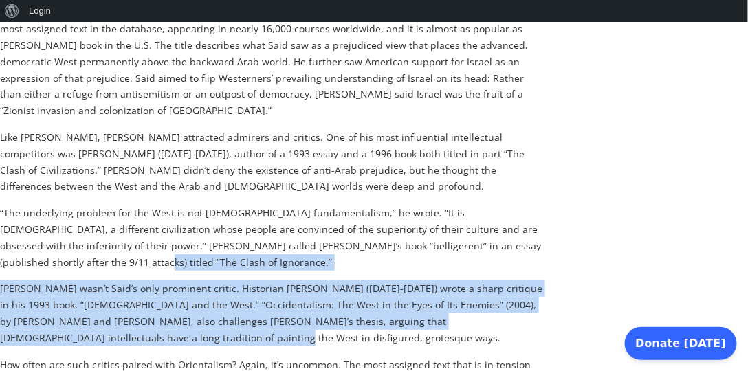
drag, startPoint x: 515, startPoint y: 162, endPoint x: 508, endPoint y: 234, distance: 71.9
click at [508, 234] on div "Like most of our academic colleagues, we aren’t supporters of [PERSON_NAME] . B…" at bounding box center [272, 85] width 545 height 1333
click at [508, 281] on p "[PERSON_NAME] wasn’t Said’s only prominent critic. Historian [PERSON_NAME] ([DA…" at bounding box center [272, 313] width 545 height 65
drag, startPoint x: 518, startPoint y: 163, endPoint x: 513, endPoint y: 234, distance: 71.0
click at [513, 234] on div "Like most of our academic colleagues, we aren’t supporters of [PERSON_NAME] . B…" at bounding box center [272, 85] width 545 height 1333
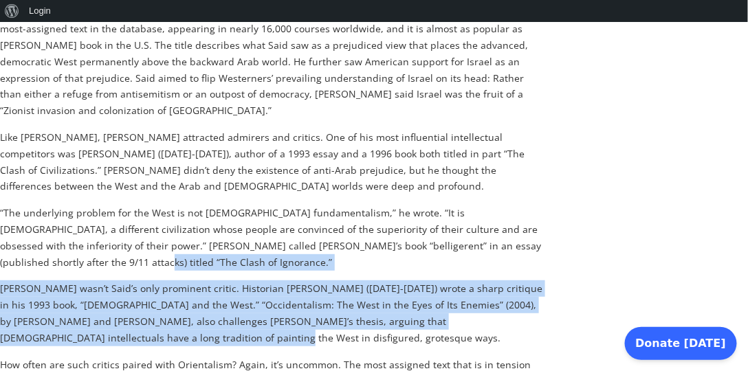
click at [513, 281] on p "[PERSON_NAME] wasn’t Said’s only prominent critic. Historian [PERSON_NAME] ([DA…" at bounding box center [272, 313] width 545 height 65
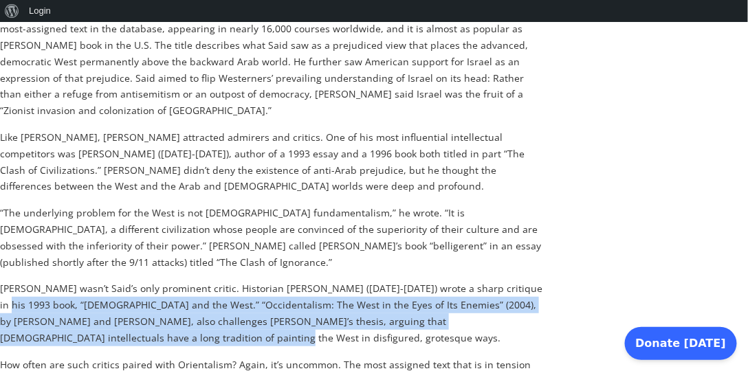
drag, startPoint x: 521, startPoint y: 168, endPoint x: 508, endPoint y: 234, distance: 66.8
click at [508, 234] on div "Like most of our academic colleagues, we aren’t supporters of [PERSON_NAME] . B…" at bounding box center [272, 85] width 545 height 1333
click at [508, 281] on p "[PERSON_NAME] wasn’t Said’s only prominent critic. Historian [PERSON_NAME] ([DA…" at bounding box center [272, 313] width 545 height 65
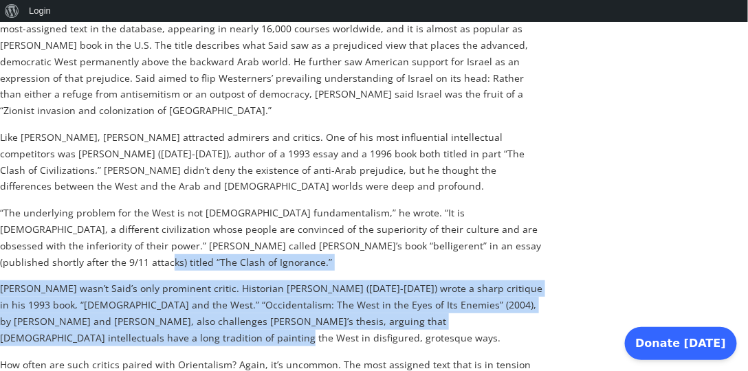
drag, startPoint x: 521, startPoint y: 162, endPoint x: 505, endPoint y: 229, distance: 68.6
click at [505, 229] on div "Like most of our academic colleagues, we aren’t supporters of [PERSON_NAME] . B…" at bounding box center [272, 85] width 545 height 1333
click at [505, 281] on p "[PERSON_NAME] wasn’t Said’s only prominent critic. Historian [PERSON_NAME] ([DA…" at bounding box center [272, 313] width 545 height 65
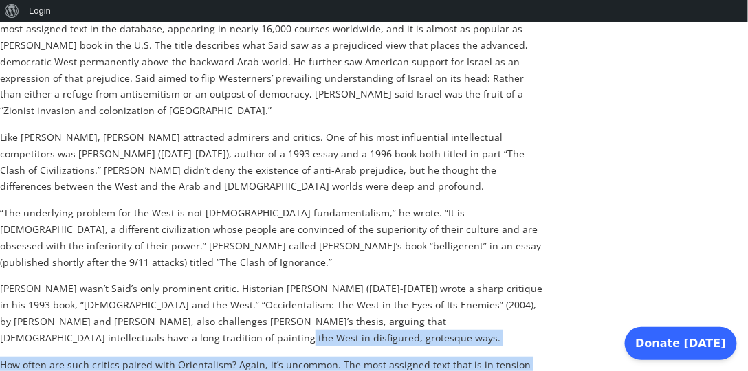
drag, startPoint x: 505, startPoint y: 229, endPoint x: 502, endPoint y: 289, distance: 59.9
click at [502, 289] on div "Like most of our academic colleagues, we aren’t supporters of [PERSON_NAME] . B…" at bounding box center [272, 85] width 545 height 1333
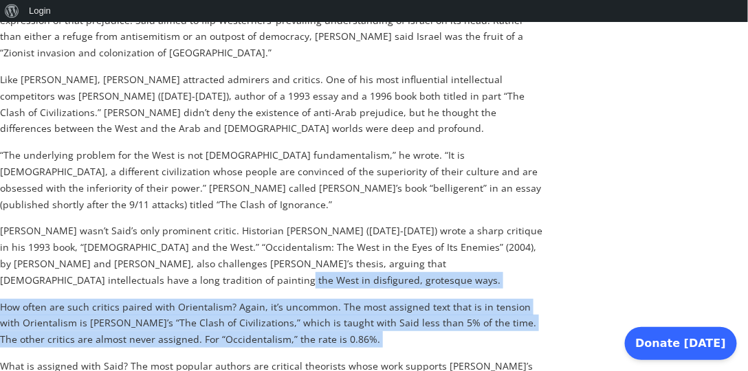
scroll to position [1081, 0]
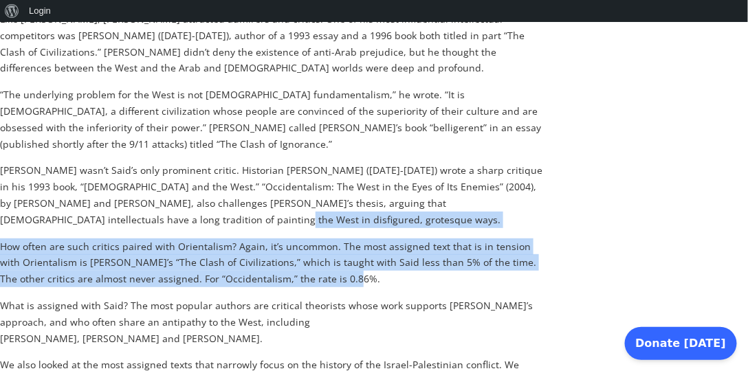
drag, startPoint x: 358, startPoint y: 111, endPoint x: 369, endPoint y: 175, distance: 64.9
click at [369, 239] on p "How often are such critics paired with Orientalism? Again, it’s uncommon. The m…" at bounding box center [272, 263] width 545 height 49
drag, startPoint x: 358, startPoint y: 113, endPoint x: 371, endPoint y: 179, distance: 67.2
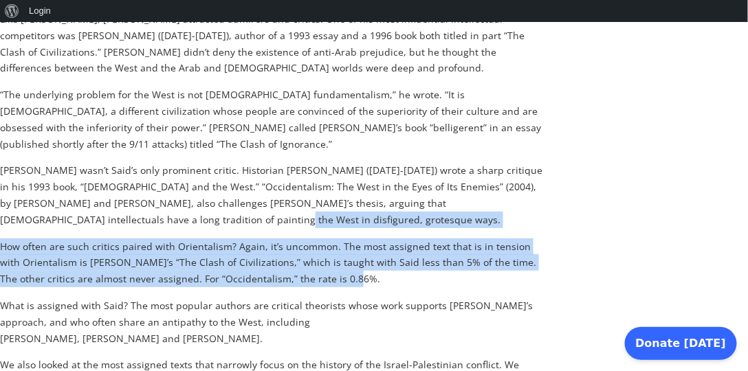
click at [371, 239] on p "How often are such critics paired with Orientalism? Again, it’s uncommon. The m…" at bounding box center [272, 263] width 545 height 49
drag, startPoint x: 245, startPoint y: 122, endPoint x: 323, endPoint y: 169, distance: 91.1
click at [323, 239] on p "How often are such critics paired with Orientalism? Again, it’s uncommon. The m…" at bounding box center [272, 263] width 545 height 49
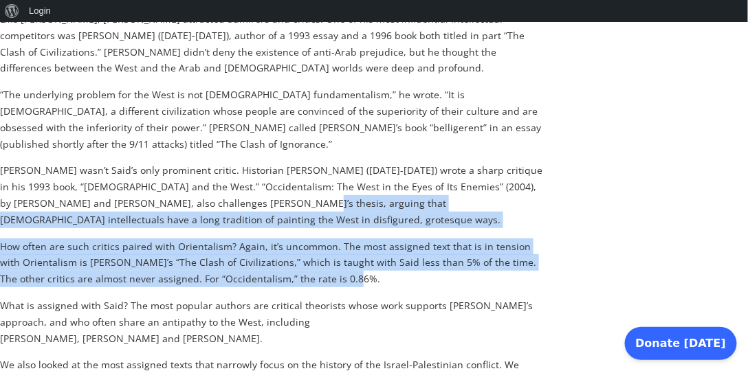
drag, startPoint x: 250, startPoint y: 102, endPoint x: 327, endPoint y: 169, distance: 102.9
click at [327, 239] on p "How often are such critics paired with Orientalism? Again, it’s uncommon. The m…" at bounding box center [272, 263] width 545 height 49
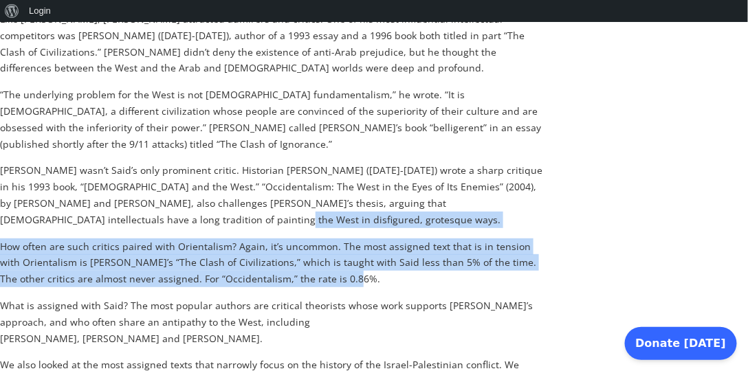
drag, startPoint x: 325, startPoint y: 119, endPoint x: 384, endPoint y: 177, distance: 83.2
click at [384, 239] on p "How often are such critics paired with Orientalism? Again, it’s uncommon. The m…" at bounding box center [272, 263] width 545 height 49
drag, startPoint x: 334, startPoint y: 116, endPoint x: 365, endPoint y: 169, distance: 61.3
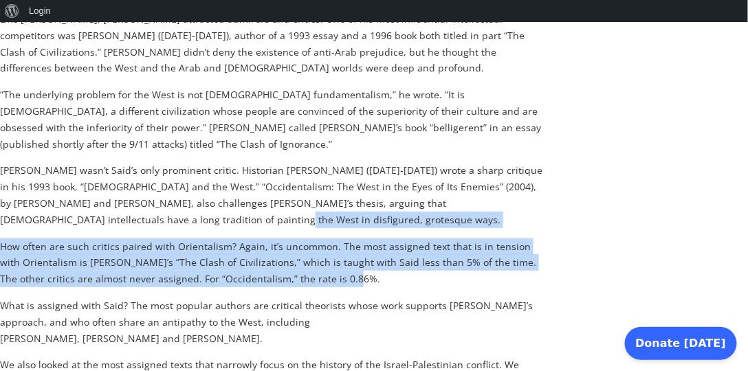
click at [365, 239] on p "How often are such critics paired with Orientalism? Again, it’s uncommon. The m…" at bounding box center [272, 263] width 545 height 49
drag, startPoint x: 276, startPoint y: 124, endPoint x: 331, endPoint y: 175, distance: 74.9
click at [331, 239] on p "How often are such critics paired with Orientalism? Again, it’s uncommon. The m…" at bounding box center [272, 263] width 545 height 49
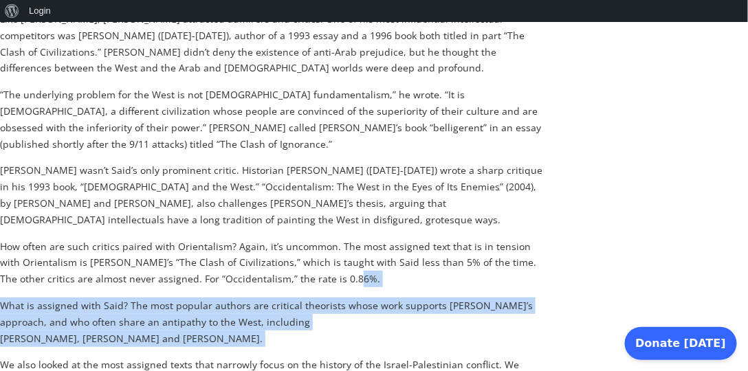
drag, startPoint x: 331, startPoint y: 177, endPoint x: 459, endPoint y: 212, distance: 132.0
click at [459, 298] on p "What is assigned with Said? The most popular authors are critical theorists who…" at bounding box center [272, 322] width 545 height 49
drag, startPoint x: 385, startPoint y: 179, endPoint x: 441, endPoint y: 219, distance: 68.1
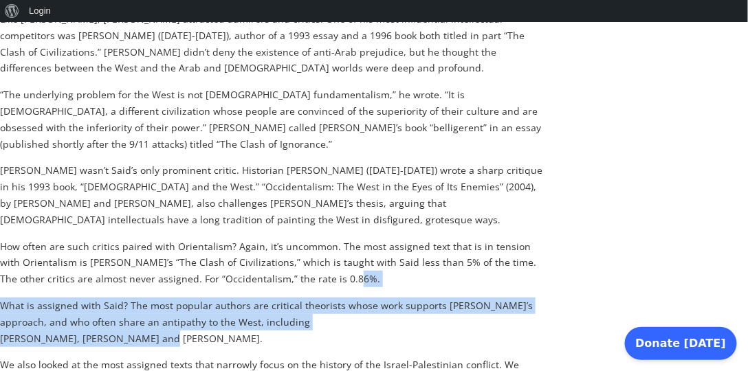
click at [441, 298] on p "What is assigned with Said? The most popular authors are critical theorists who…" at bounding box center [272, 322] width 545 height 49
drag, startPoint x: 418, startPoint y: 175, endPoint x: 446, endPoint y: 212, distance: 45.7
click at [446, 298] on p "What is assigned with Said? The most popular authors are critical theorists who…" at bounding box center [272, 322] width 545 height 49
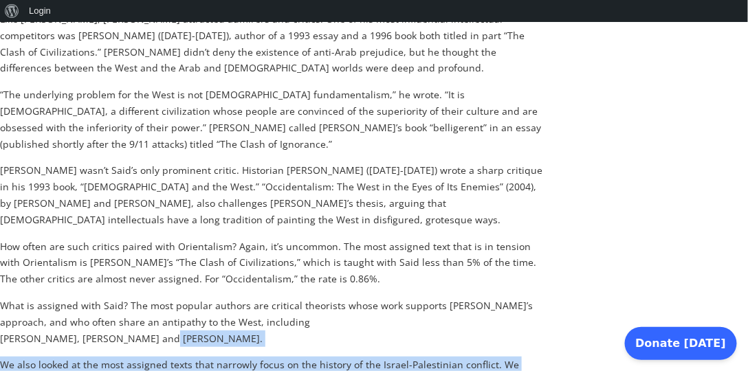
drag, startPoint x: 446, startPoint y: 212, endPoint x: 498, endPoint y: 309, distance: 110.2
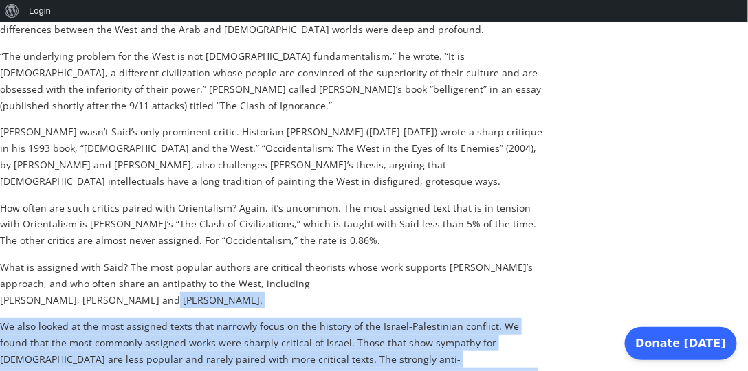
scroll to position [1199, 0]
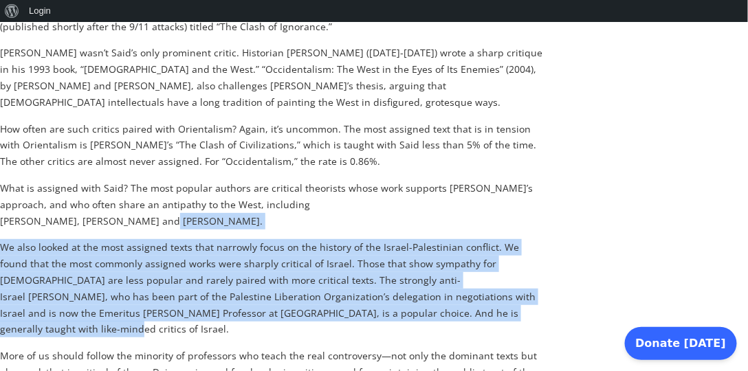
drag, startPoint x: 442, startPoint y: 107, endPoint x: 464, endPoint y: 193, distance: 88.1
click at [464, 239] on p "We also looked at the most assigned texts that narrowly focus on the history of…" at bounding box center [272, 288] width 545 height 98
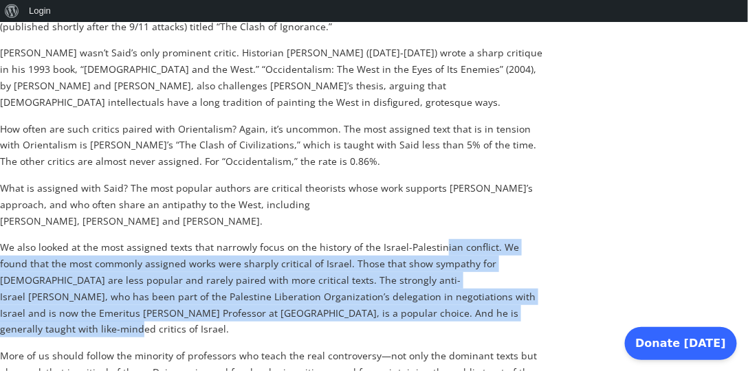
drag, startPoint x: 434, startPoint y: 114, endPoint x: 463, endPoint y: 195, distance: 86.1
click at [463, 239] on p "We also looked at the most assigned texts that narrowly focus on the history of…" at bounding box center [272, 288] width 545 height 98
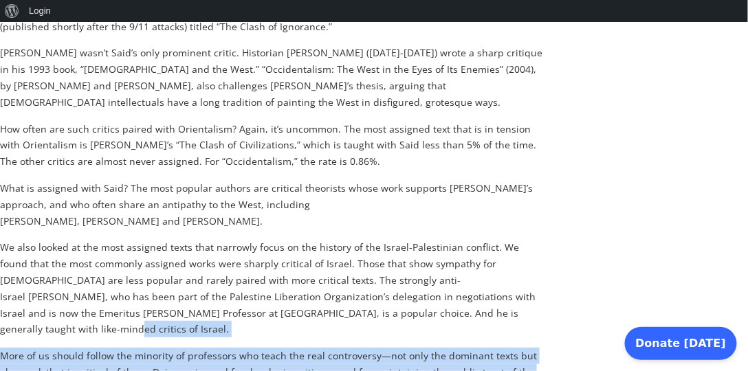
drag, startPoint x: 463, startPoint y: 195, endPoint x: 484, endPoint y: 283, distance: 89.9
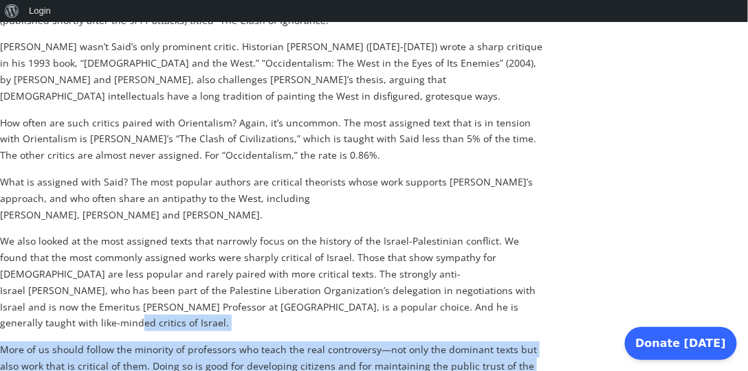
scroll to position [1356, 0]
